Goal: Transaction & Acquisition: Purchase product/service

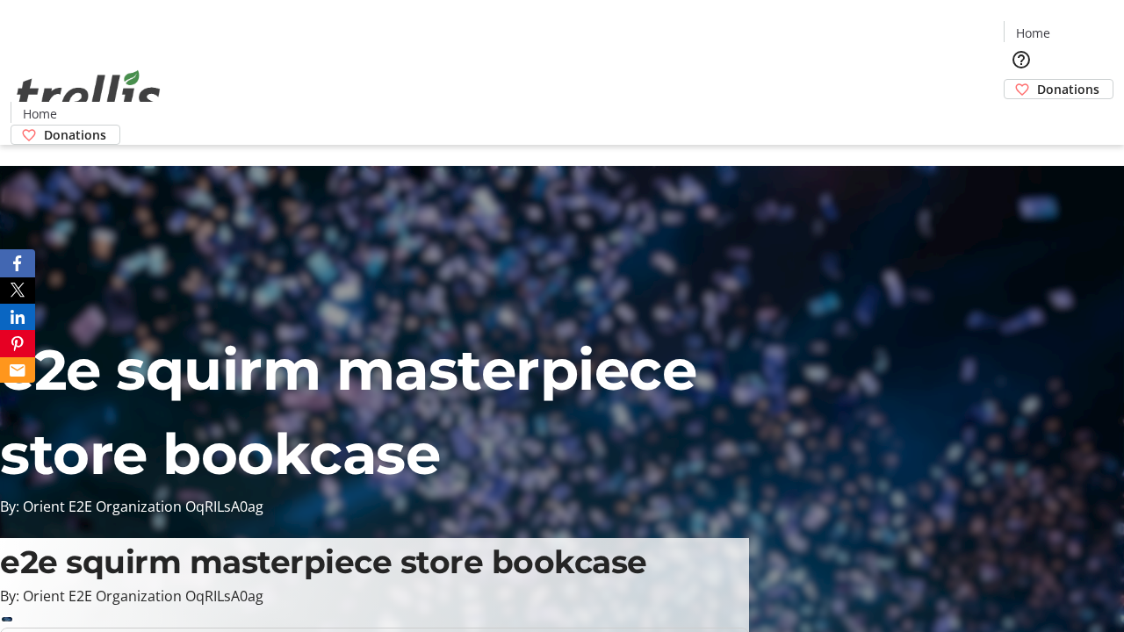
click at [1074, 26] on span "Sign Up" at bounding box center [1081, 24] width 51 height 21
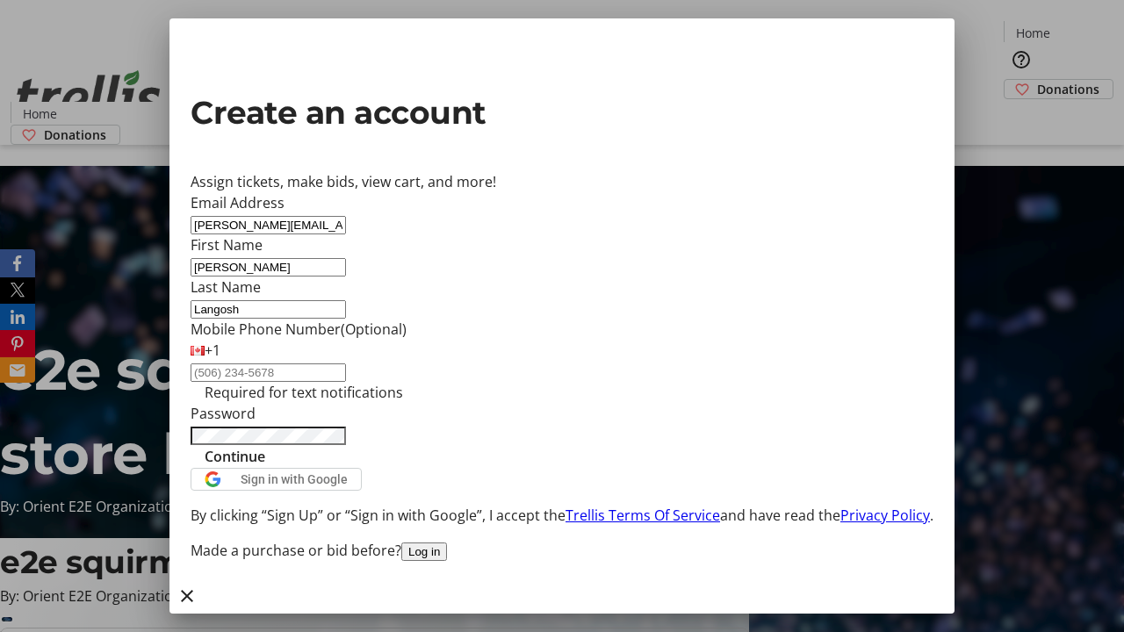
type input "Langosh"
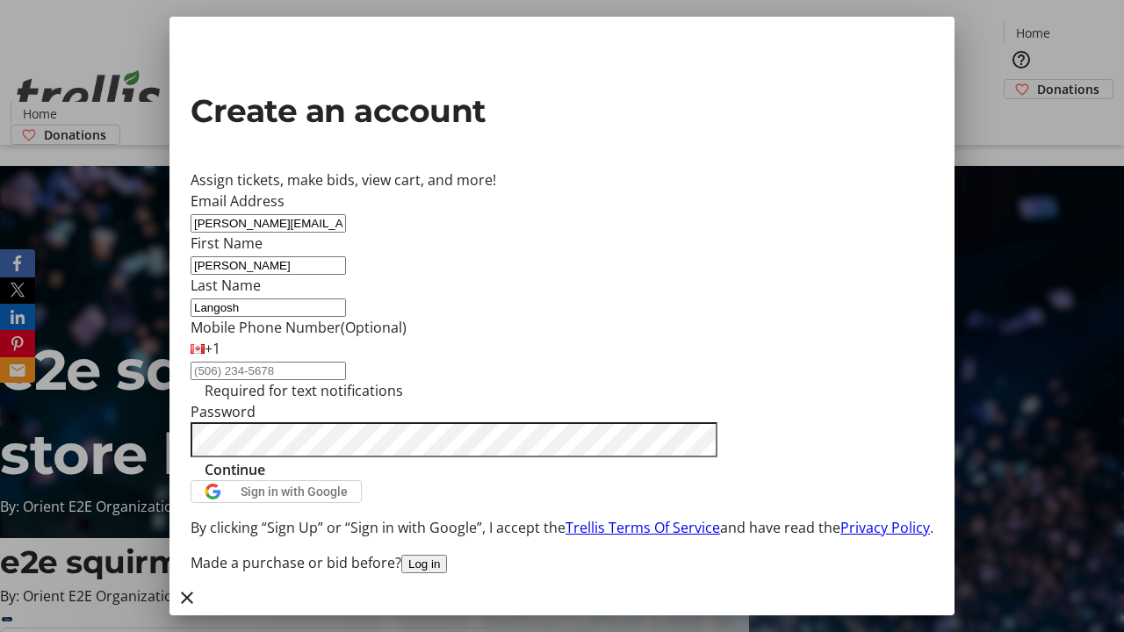
click at [265, 480] on span "Continue" at bounding box center [235, 469] width 61 height 21
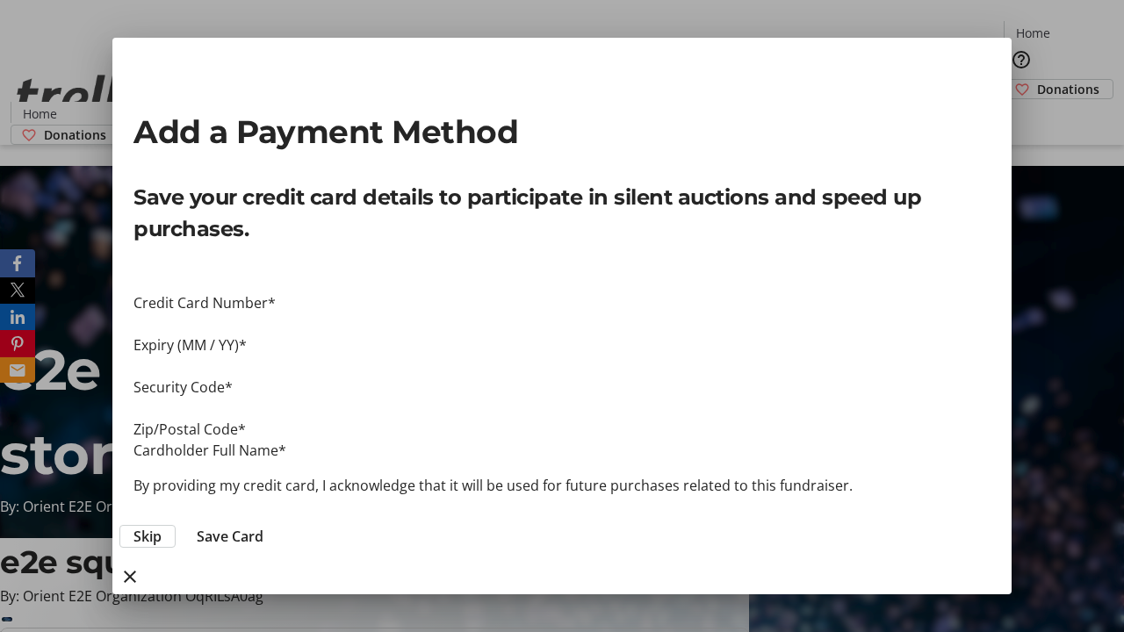
click at [162, 526] on span "Skip" at bounding box center [147, 536] width 28 height 21
click at [1037, 80] on span "Donations" at bounding box center [1068, 89] width 62 height 18
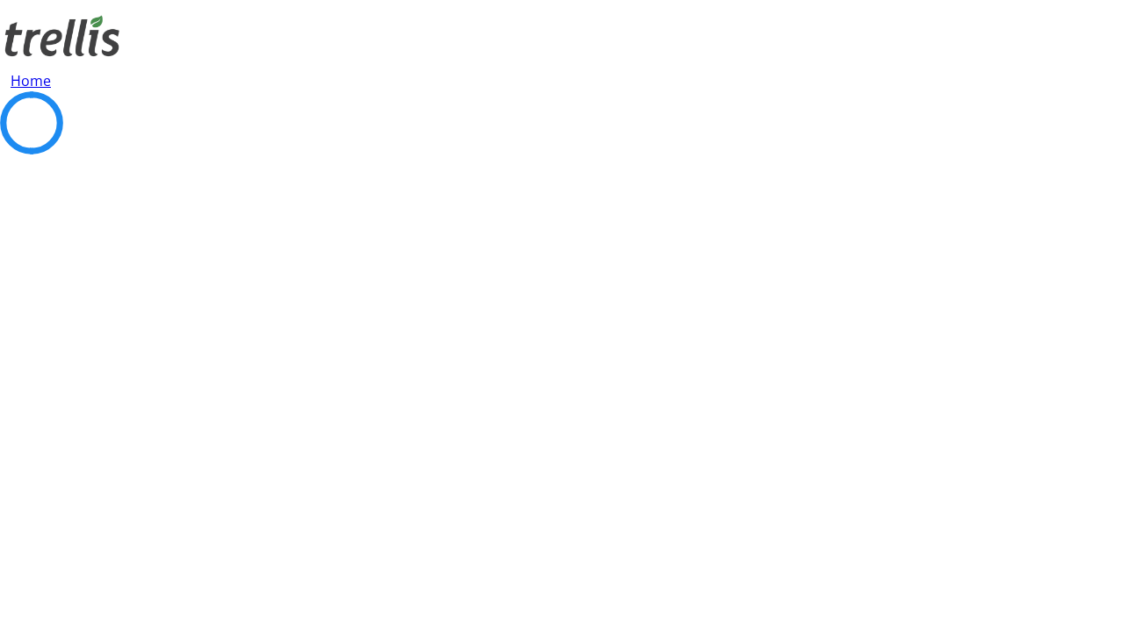
select select "CA"
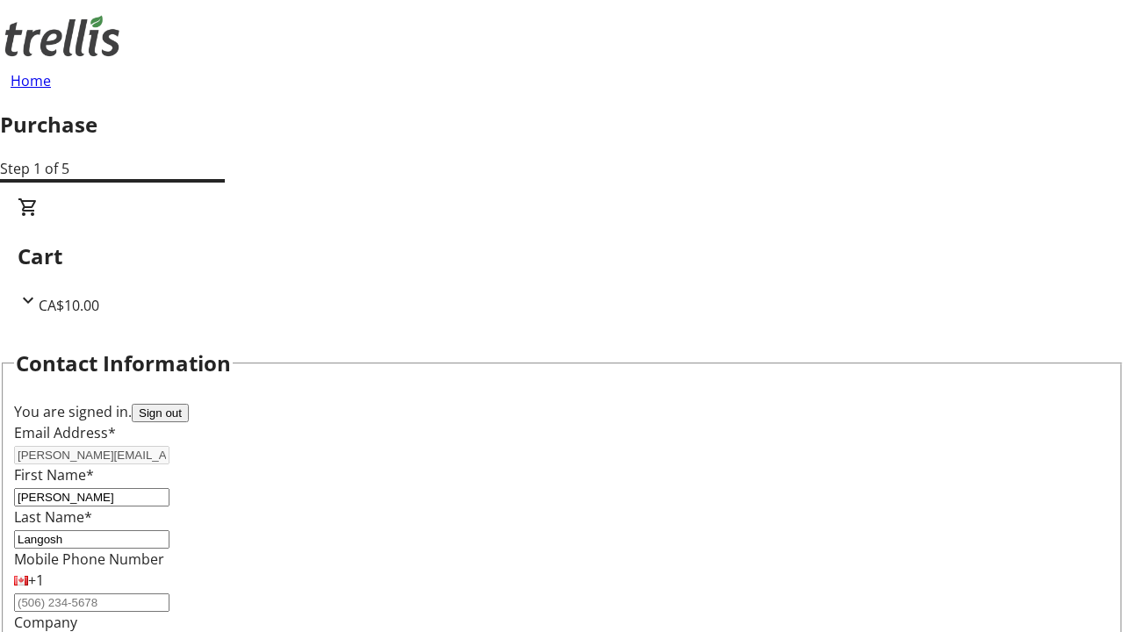
type input "[STREET_ADDRESS][PERSON_NAME]"
type input "Kelowna"
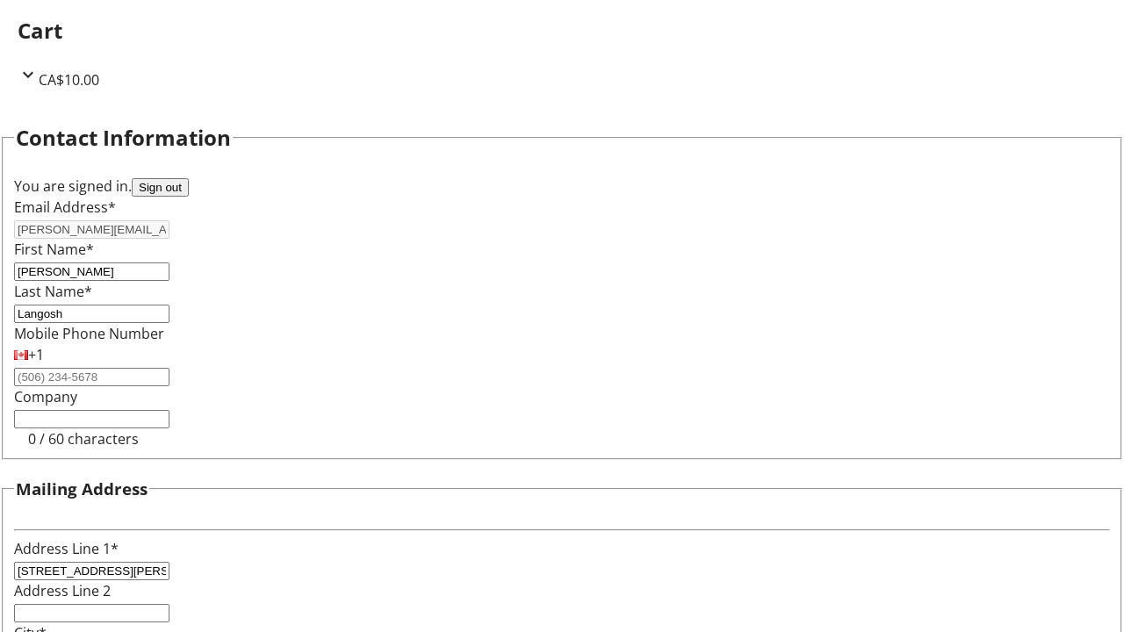
select select "BC"
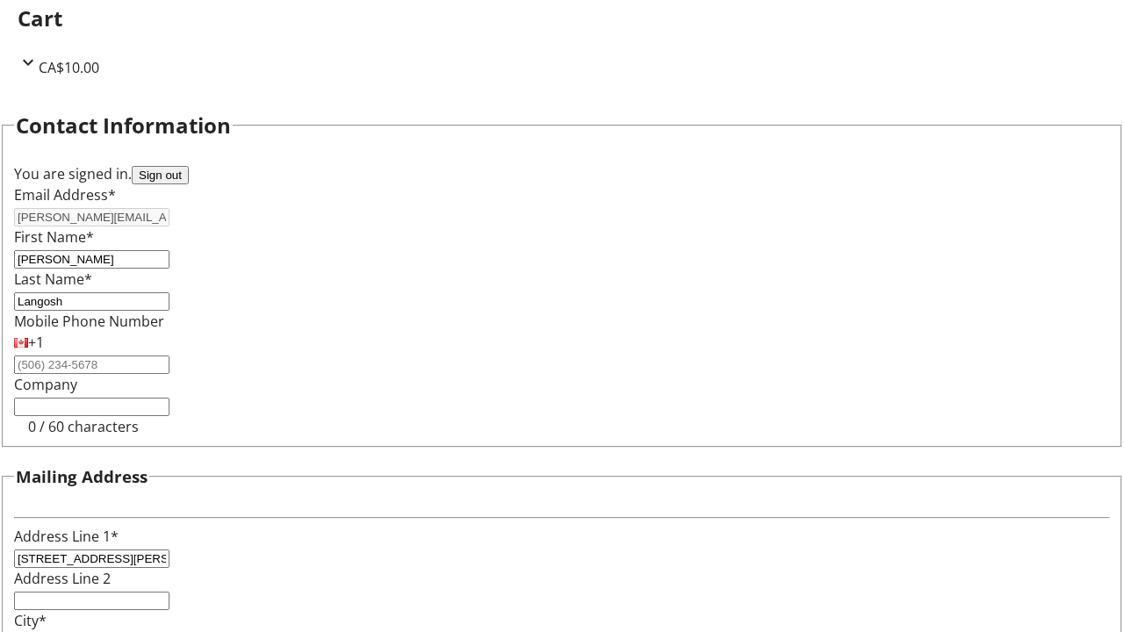
type input "Kelowna"
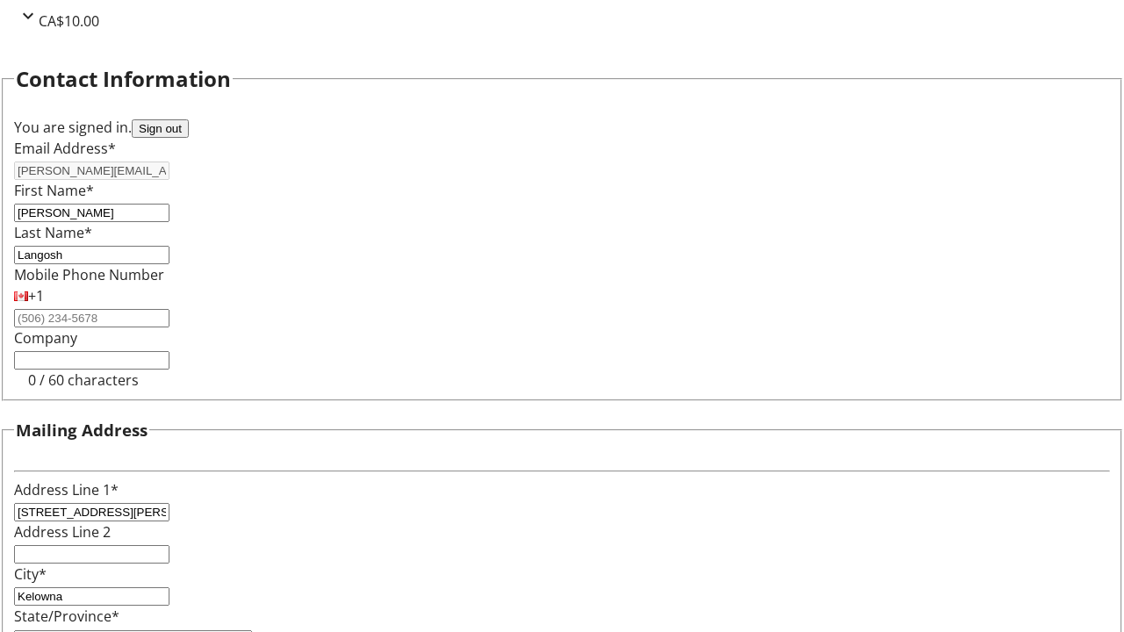
type input "V1Y 0C2"
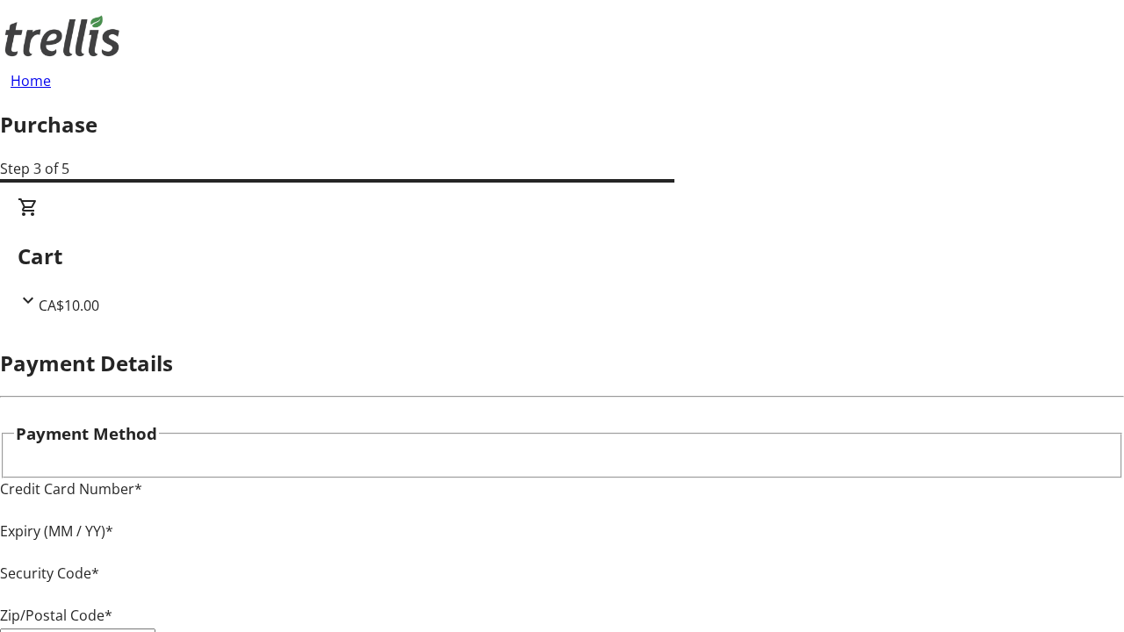
type input "V1Y 0C2"
